Goal: Task Accomplishment & Management: Manage account settings

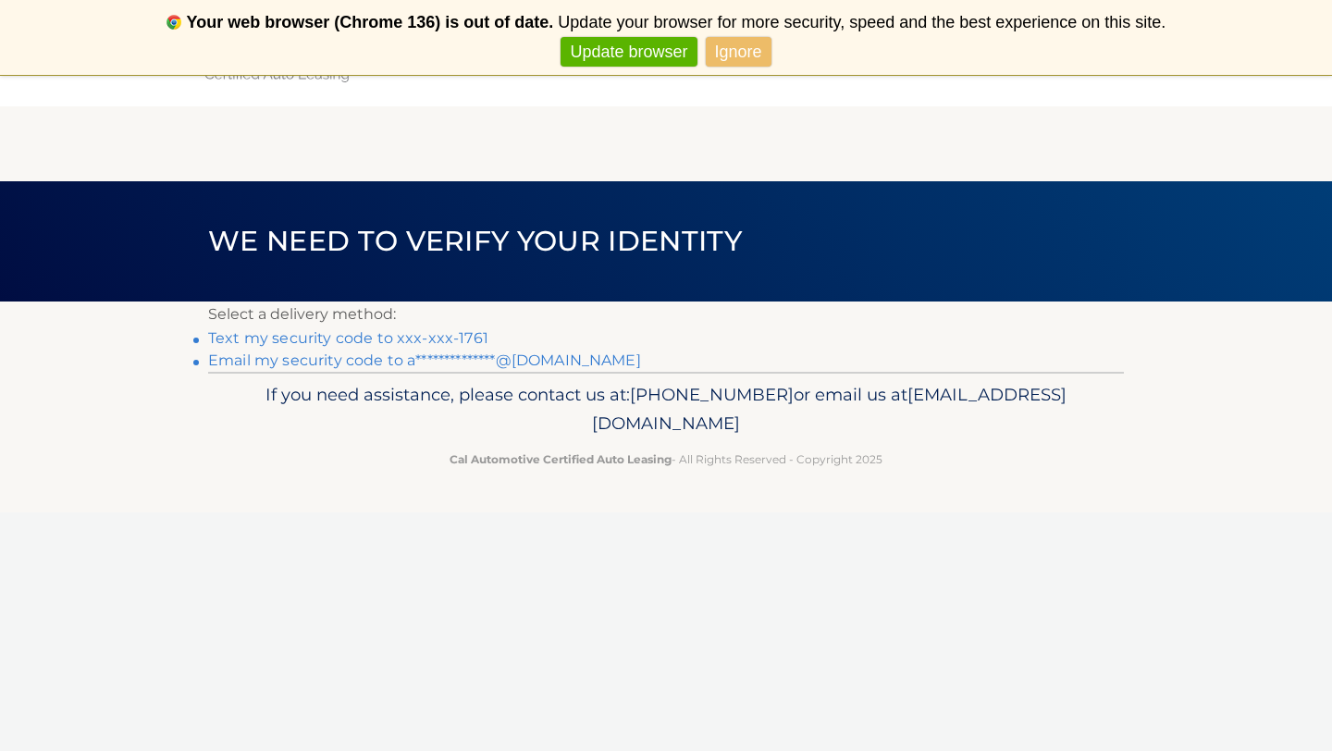
click at [365, 342] on link "Text my security code to xxx-xxx-1761" at bounding box center [348, 338] width 280 height 18
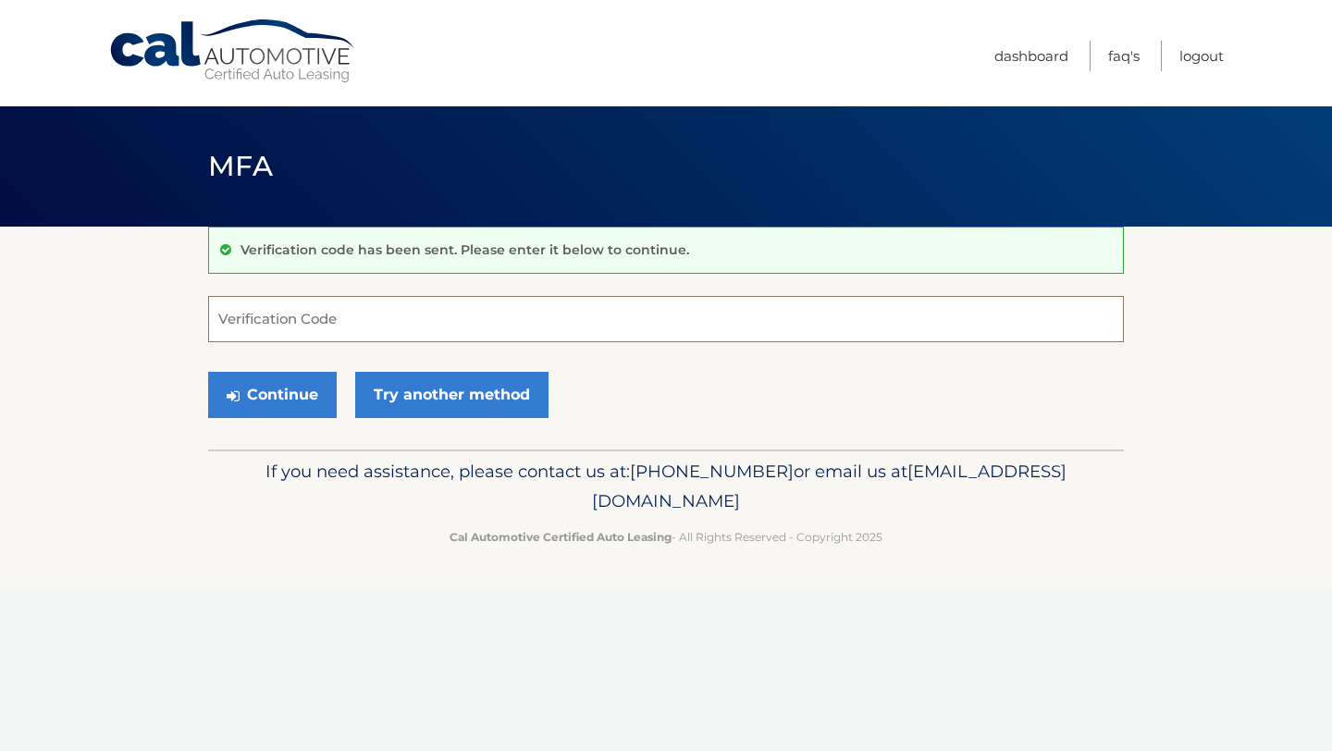
click at [359, 329] on input "Verification Code" at bounding box center [666, 319] width 916 height 46
type input "639846"
click at [289, 390] on button "Continue" at bounding box center [272, 395] width 129 height 46
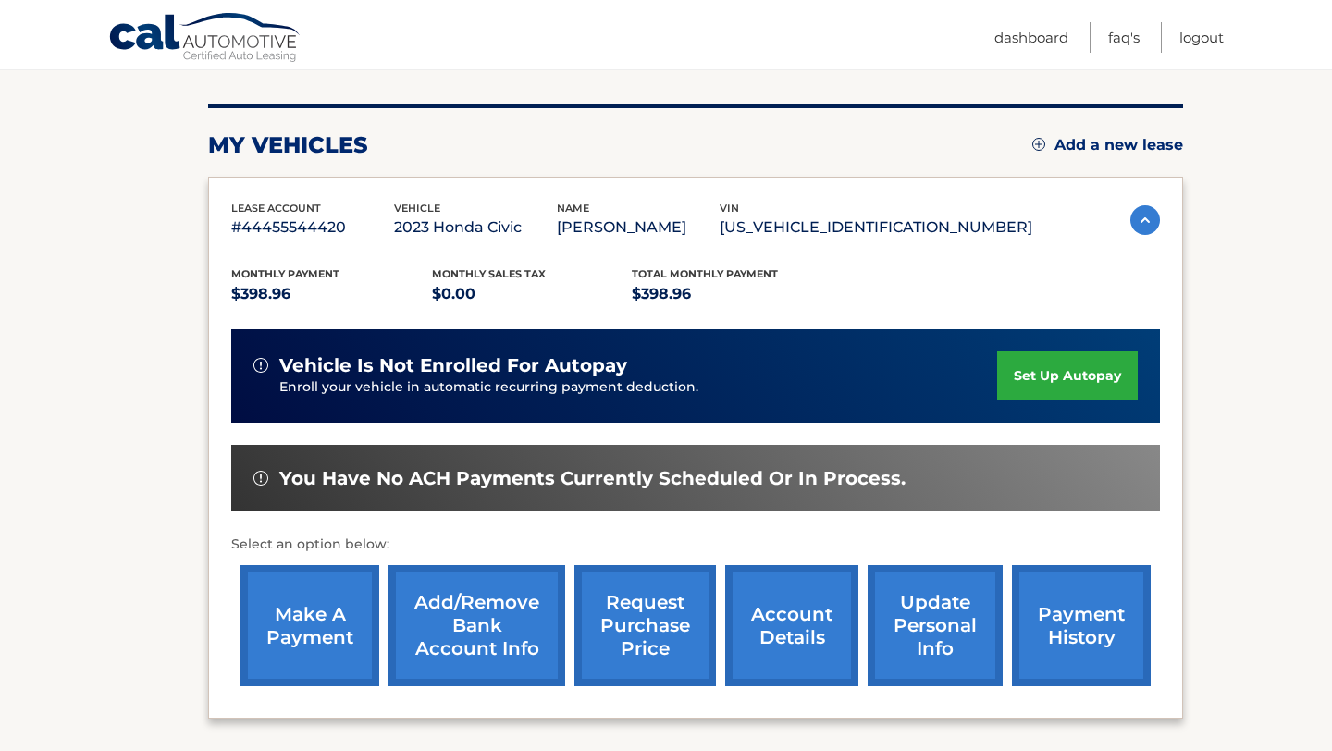
scroll to position [369, 0]
